Goal: Task Accomplishment & Management: Manage account settings

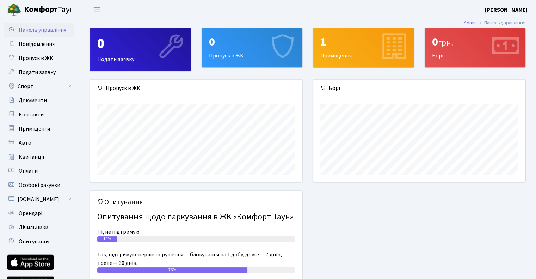
scroll to position [101, 211]
click at [46, 58] on span "Пропуск в ЖК" at bounding box center [36, 58] width 35 height 8
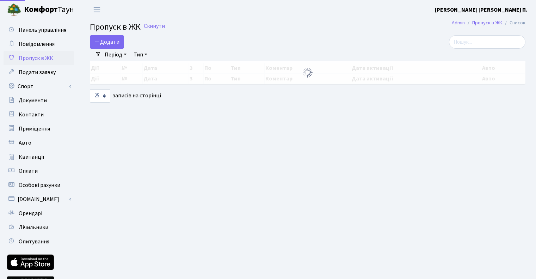
select select "25"
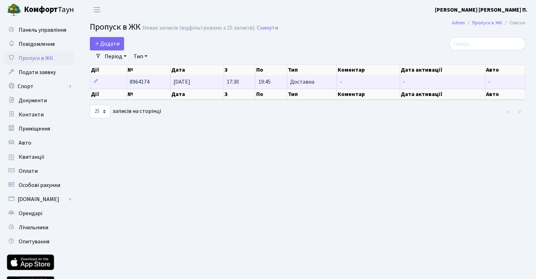
click at [239, 85] on span "17:30" at bounding box center [233, 82] width 12 height 8
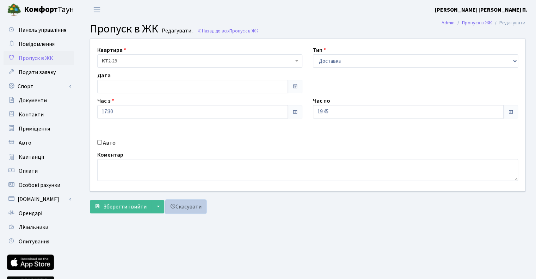
click at [183, 208] on link "Скасувати" at bounding box center [185, 206] width 41 height 13
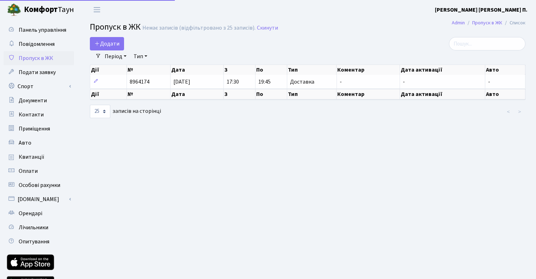
select select "25"
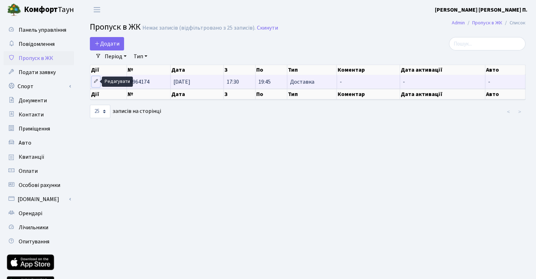
click at [94, 81] on icon at bounding box center [95, 81] width 5 height 5
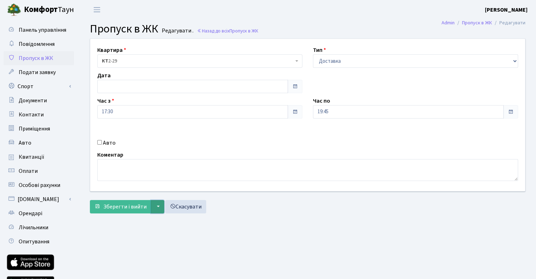
click at [156, 207] on button "▼" at bounding box center [157, 206] width 13 height 13
click at [287, 209] on div "Зберегти і вийти ▼ Зберегти та продовжити редагування Зберегти та створити Скас…" at bounding box center [308, 206] width 436 height 13
click at [48, 56] on span "Пропуск в ЖК" at bounding box center [36, 58] width 35 height 8
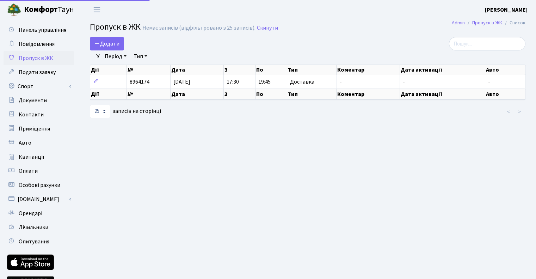
select select "25"
drag, startPoint x: 205, startPoint y: 85, endPoint x: 179, endPoint y: 133, distance: 54.6
click at [179, 133] on main "Admin Пропуск в ЖК Список Пропуск в ЖК Немає записів (відфільтровано з 25 запис…" at bounding box center [307, 159] width 457 height 280
click at [44, 147] on link "Авто" at bounding box center [39, 143] width 70 height 14
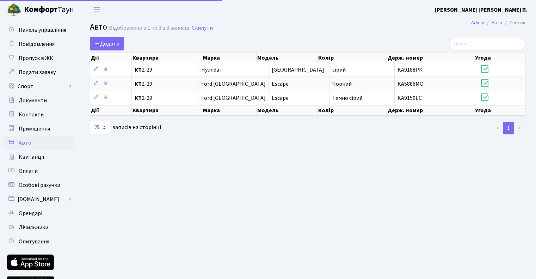
select select "25"
click at [44, 57] on span "Пропуск в ЖК" at bounding box center [36, 58] width 35 height 8
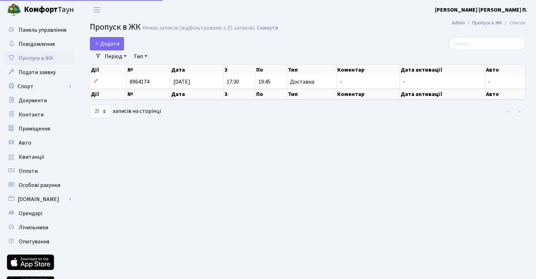
select select "25"
click at [148, 56] on link "Тип" at bounding box center [140, 56] width 19 height 12
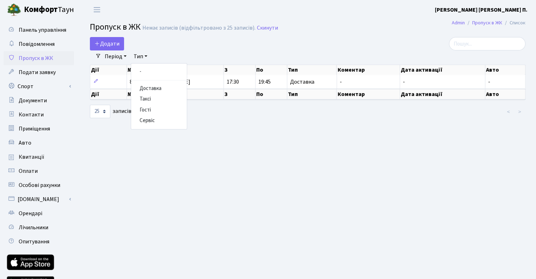
click at [172, 46] on div "Додати" at bounding box center [233, 43] width 287 height 13
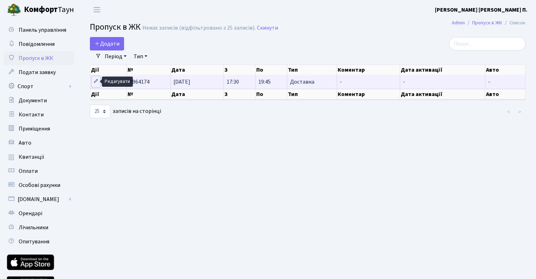
click at [96, 81] on icon at bounding box center [95, 81] width 5 height 5
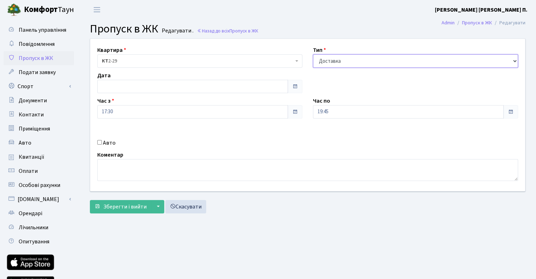
click at [334, 63] on select "- Доставка Таксі Гості Сервіс" at bounding box center [415, 60] width 205 height 13
select select
click at [313, 54] on select "- Доставка Таксі Гості Сервіс" at bounding box center [415, 60] width 205 height 13
click at [294, 111] on span at bounding box center [295, 112] width 6 height 6
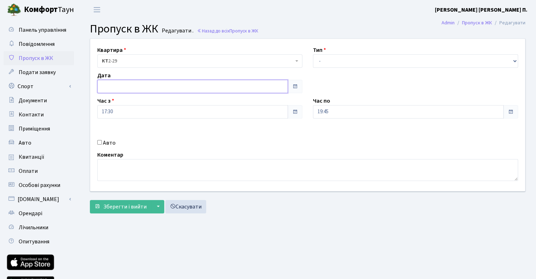
click at [128, 80] on input "text" at bounding box center [192, 86] width 191 height 13
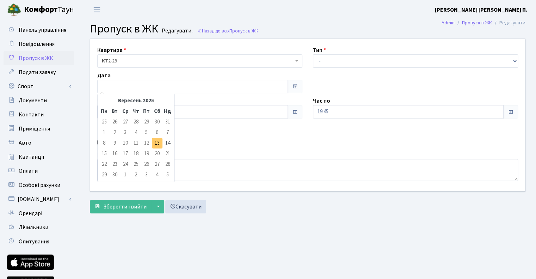
click at [157, 145] on td "13" at bounding box center [157, 143] width 11 height 11
type input "13.09.2025"
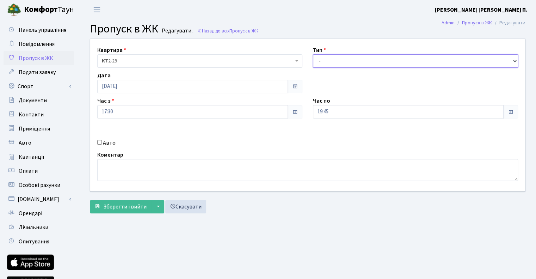
click at [336, 62] on select "- Доставка Таксі Гості Сервіс" at bounding box center [415, 60] width 205 height 13
select select "1"
click at [313, 54] on select "- Доставка Таксі Гості Сервіс" at bounding box center [415, 60] width 205 height 13
click at [123, 209] on span "Зберегти і вийти" at bounding box center [124, 207] width 43 height 8
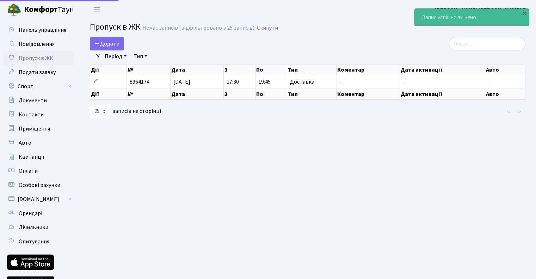
select select "25"
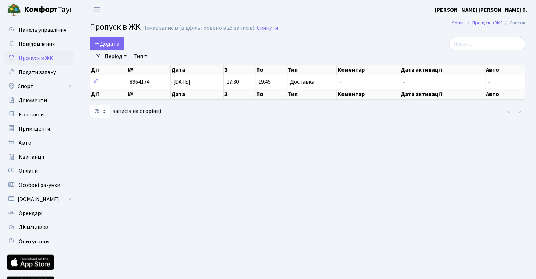
click at [145, 55] on link "Тип" at bounding box center [140, 56] width 19 height 12
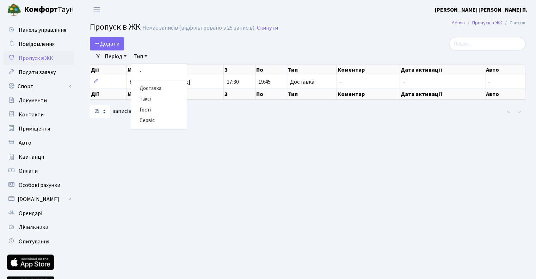
click at [144, 55] on link "Тип" at bounding box center [140, 56] width 19 height 12
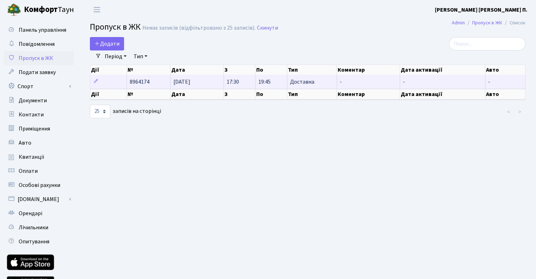
click at [148, 83] on span "8964174" at bounding box center [140, 82] width 20 height 8
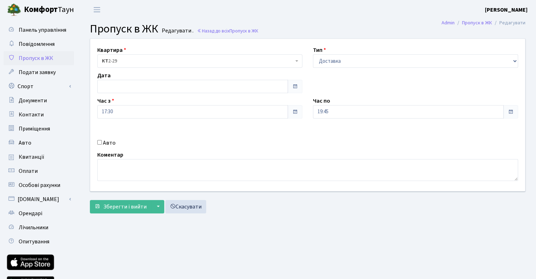
click at [52, 59] on span "Пропуск в ЖК" at bounding box center [36, 58] width 35 height 8
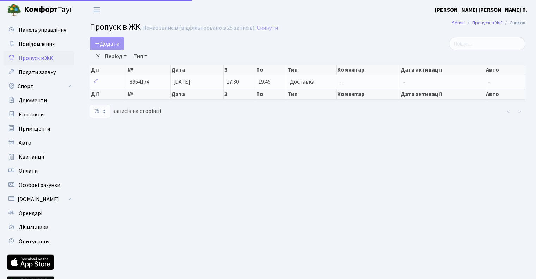
select select "25"
